Goal: Transaction & Acquisition: Purchase product/service

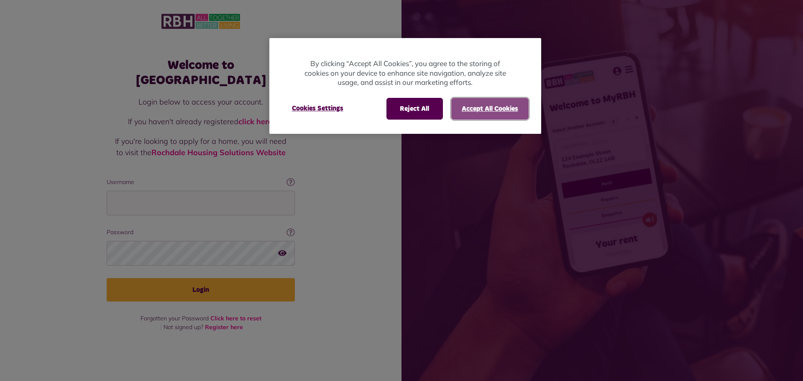
click at [478, 109] on button "Accept All Cookies" at bounding box center [489, 109] width 77 height 22
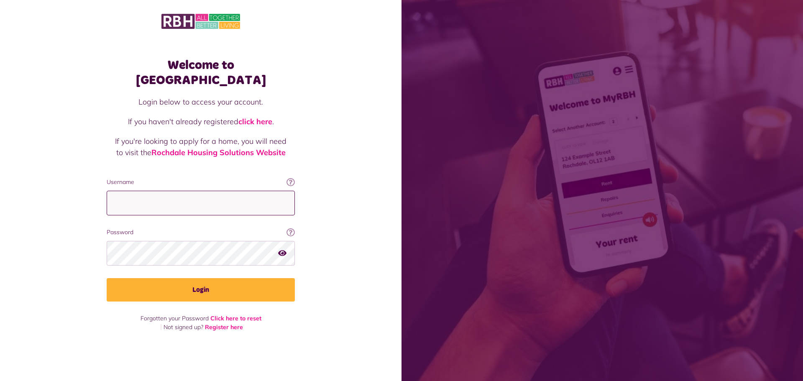
click at [120, 195] on input "Username" at bounding box center [201, 203] width 188 height 25
click at [131, 199] on input "Username" at bounding box center [201, 203] width 188 height 25
type input "**********"
click at [283, 244] on div at bounding box center [201, 253] width 188 height 25
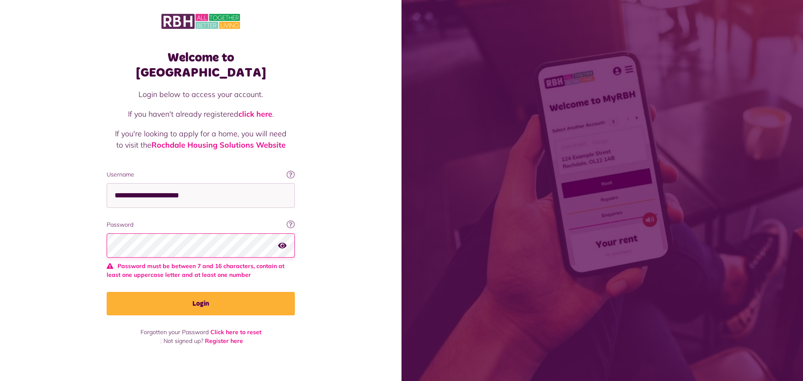
click at [282, 241] on icon "button" at bounding box center [282, 245] width 8 height 8
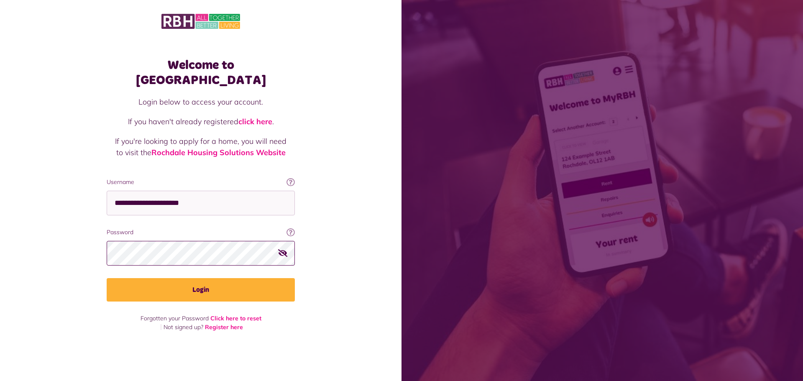
click at [107, 278] on button "Login" at bounding box center [201, 289] width 188 height 23
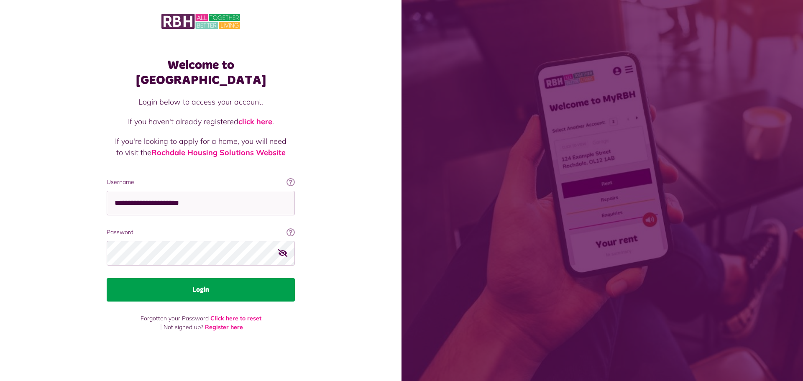
click at [197, 278] on button "Login" at bounding box center [201, 289] width 188 height 23
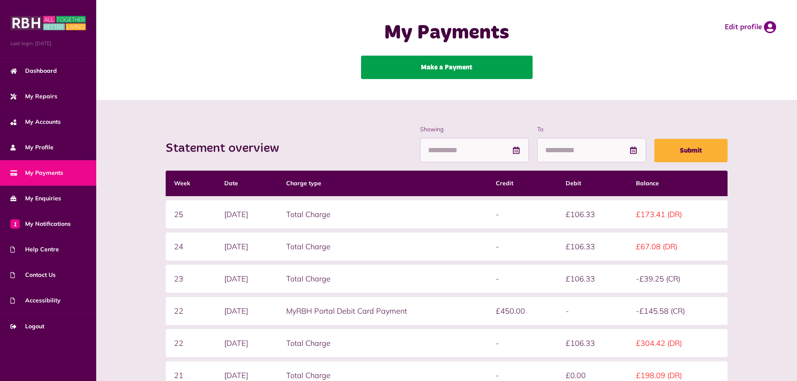
click at [425, 67] on link "Make a Payment" at bounding box center [447, 67] width 172 height 23
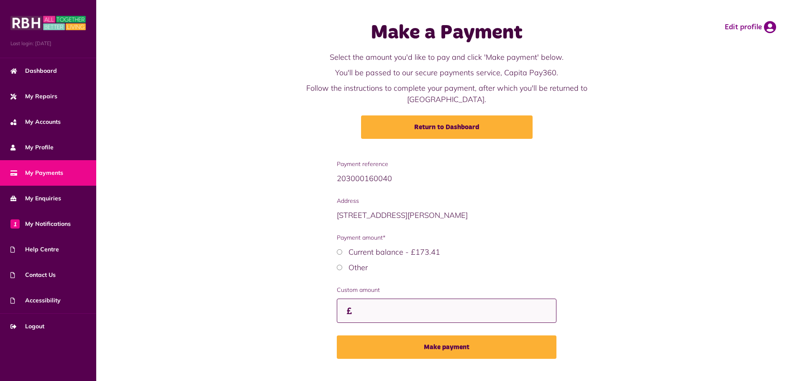
click at [364, 299] on input "Custom amount" at bounding box center [447, 311] width 220 height 25
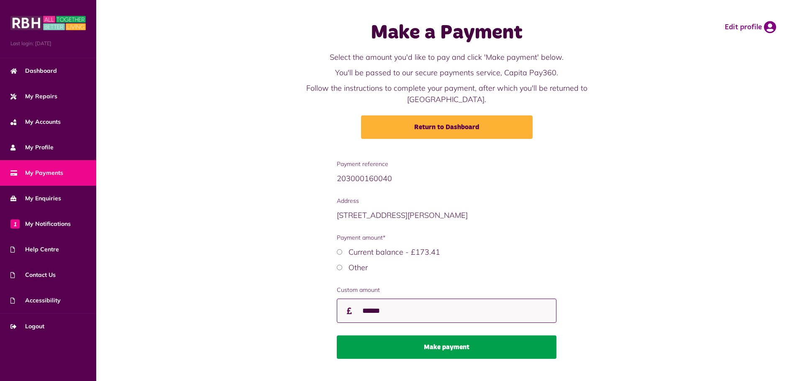
type input "******"
click at [446, 336] on button "Make payment" at bounding box center [447, 347] width 220 height 23
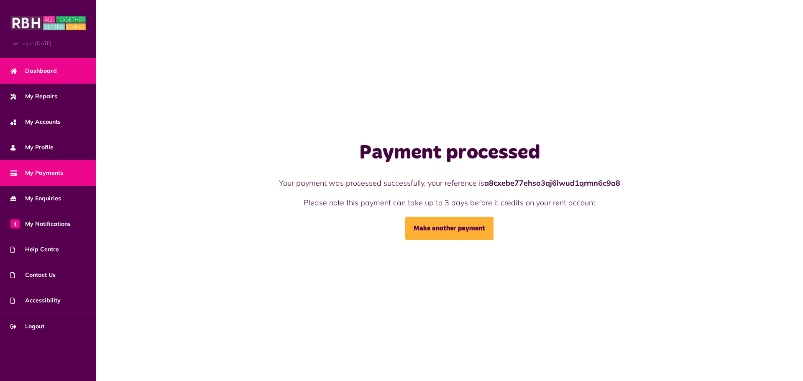
click at [44, 74] on span "Dashboard" at bounding box center [33, 71] width 46 height 9
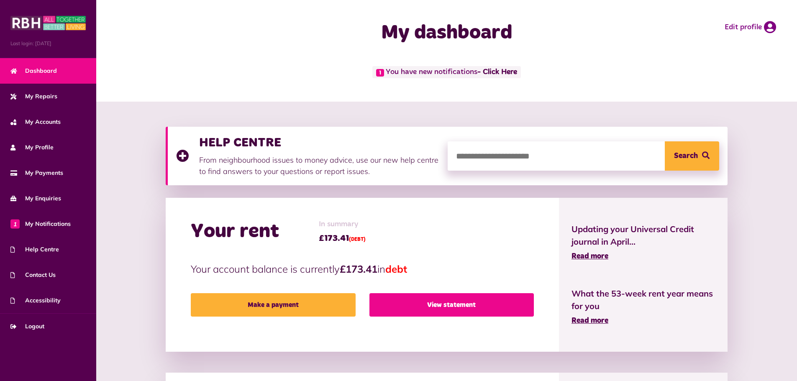
click at [437, 301] on link "View statement" at bounding box center [451, 304] width 164 height 23
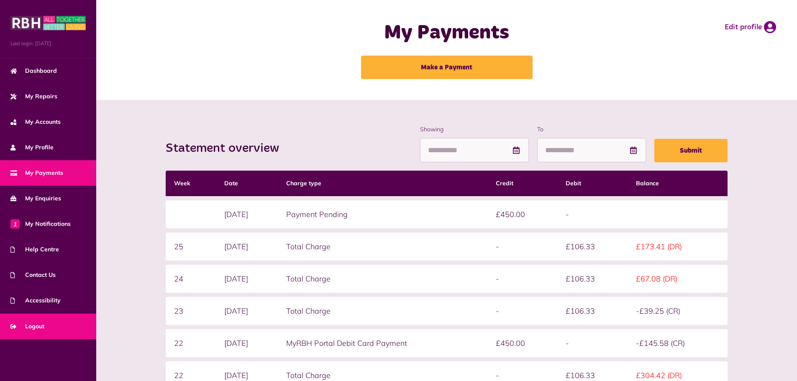
click at [32, 329] on span "Logout" at bounding box center [27, 326] width 34 height 9
